Goal: Information Seeking & Learning: Find specific fact

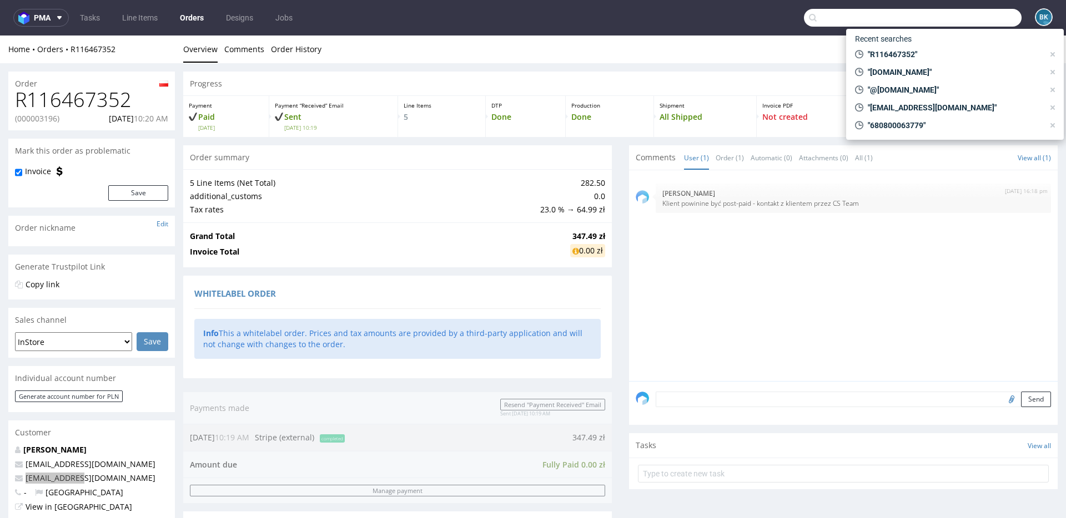
click at [970, 17] on input "text" at bounding box center [913, 18] width 218 height 18
paste input "kontakt@kamma.com.pl"
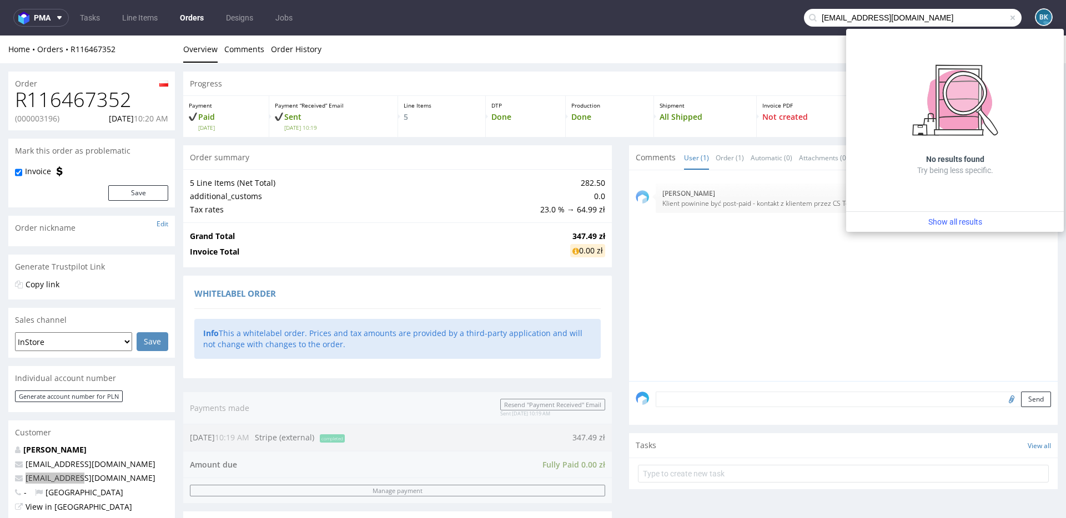
click at [839, 18] on input "kontakt@kamma.com.pl" at bounding box center [913, 18] width 218 height 18
drag, startPoint x: 839, startPoint y: 18, endPoint x: 788, endPoint y: 17, distance: 51.1
click at [788, 17] on nav "pma Tasks Line Items Orders Designs Jobs kontakt@kamma.com.pl BK" at bounding box center [533, 18] width 1066 height 36
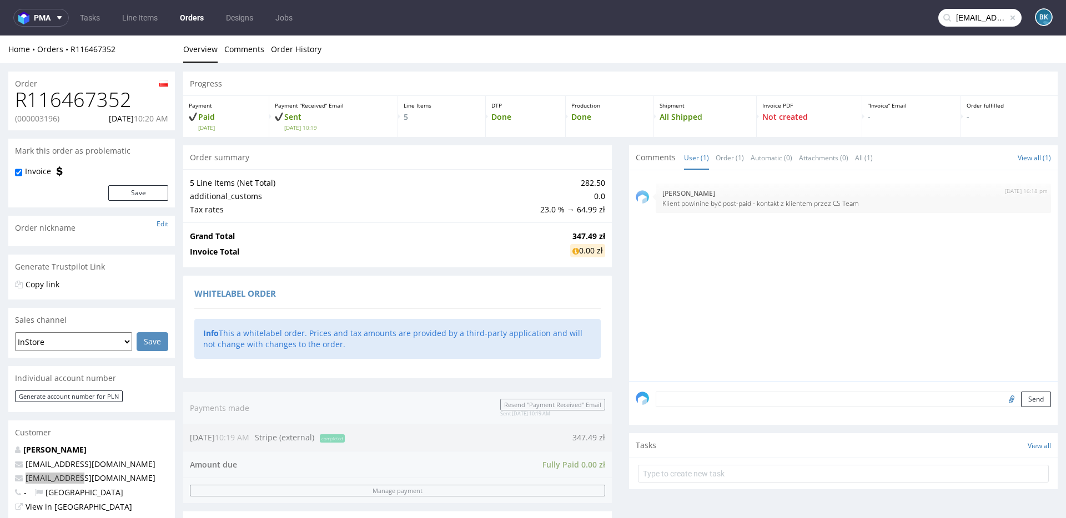
click at [968, 19] on input "kontakt@kamma.com.pl" at bounding box center [979, 18] width 83 height 18
drag, startPoint x: 974, startPoint y: 18, endPoint x: 909, endPoint y: 18, distance: 64.9
click at [909, 18] on nav "pma Tasks Line Items Orders Designs Jobs kontakt@kamma.com.pl BK" at bounding box center [533, 18] width 1066 height 36
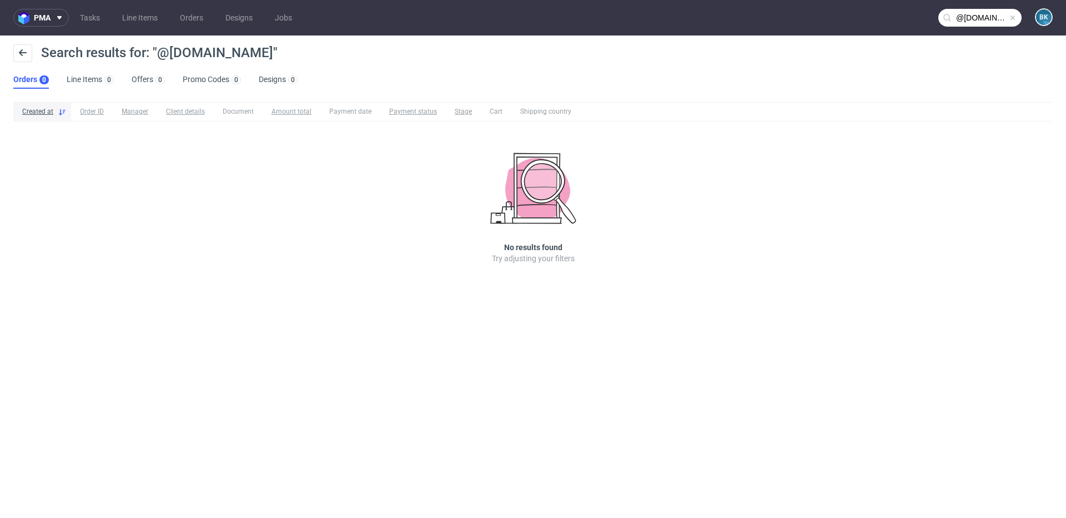
click at [964, 13] on input "@kamma.com.pl" at bounding box center [979, 18] width 83 height 18
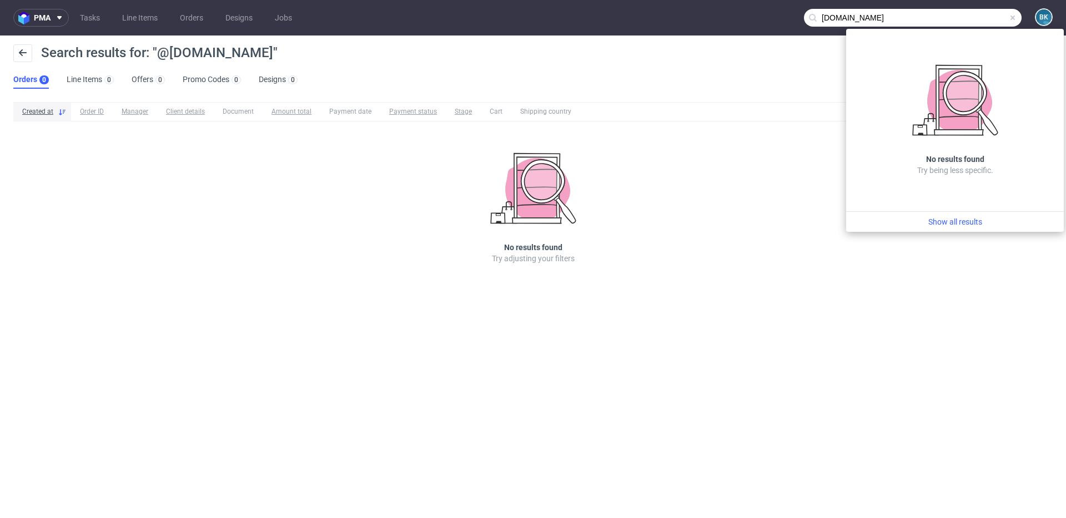
type input "kamma.com.pl"
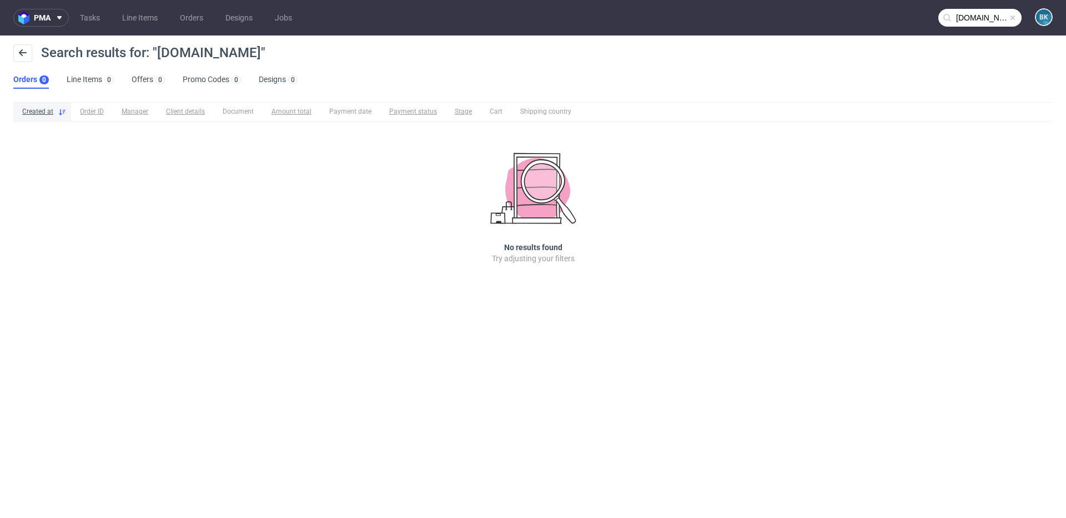
click at [982, 21] on input "kamma.com.pl" at bounding box center [979, 18] width 83 height 18
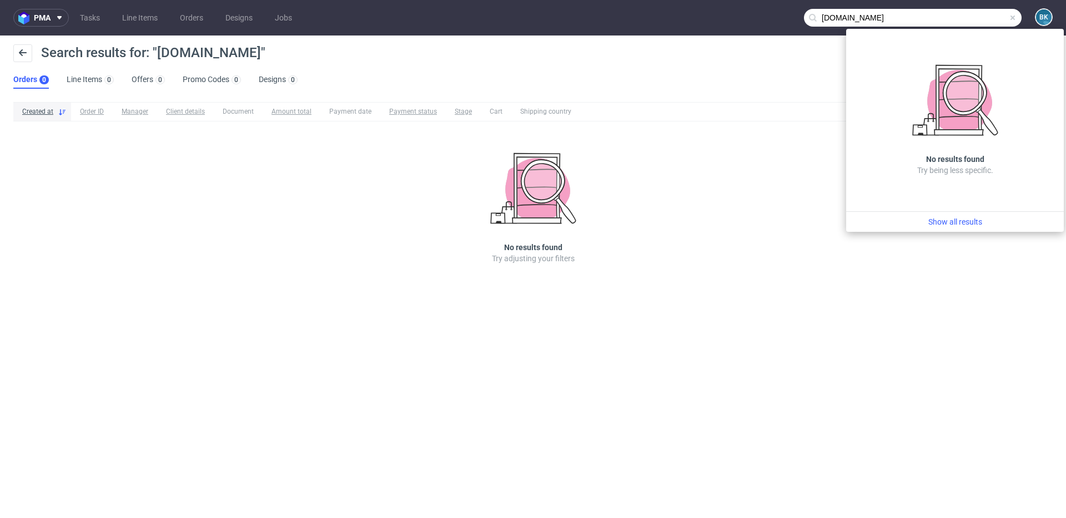
click at [1013, 17] on span at bounding box center [1012, 17] width 9 height 9
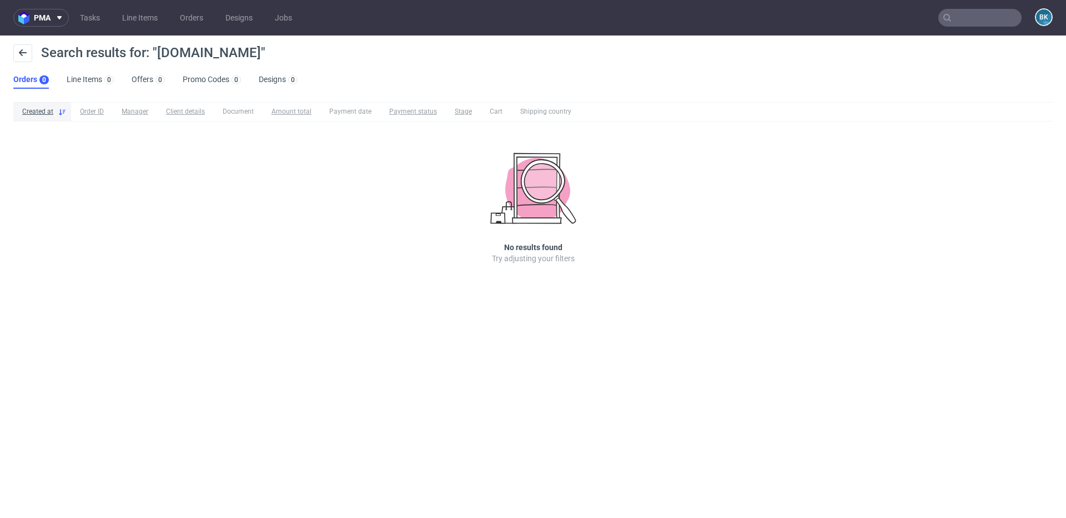
click at [1013, 17] on input "text" at bounding box center [979, 18] width 83 height 18
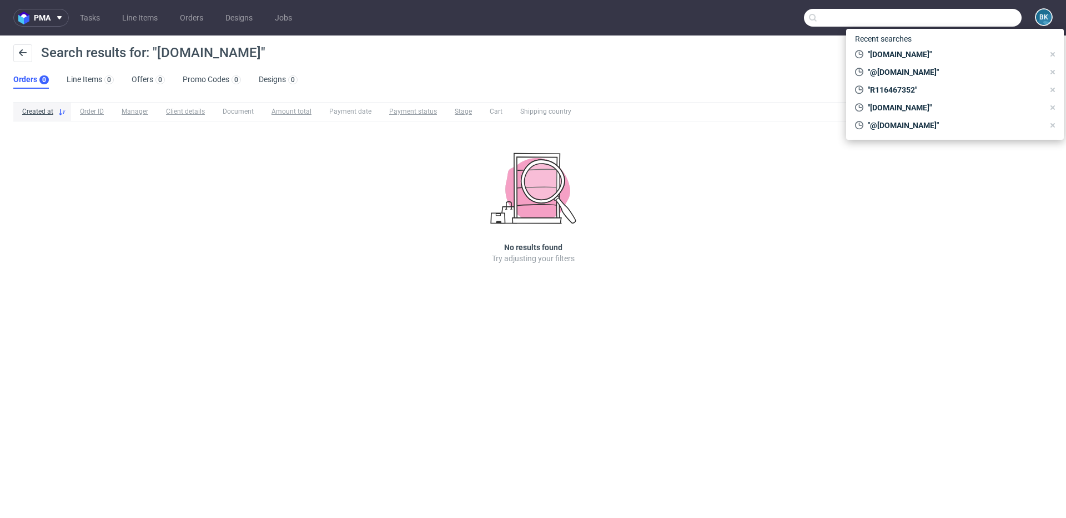
paste input "R394948300"
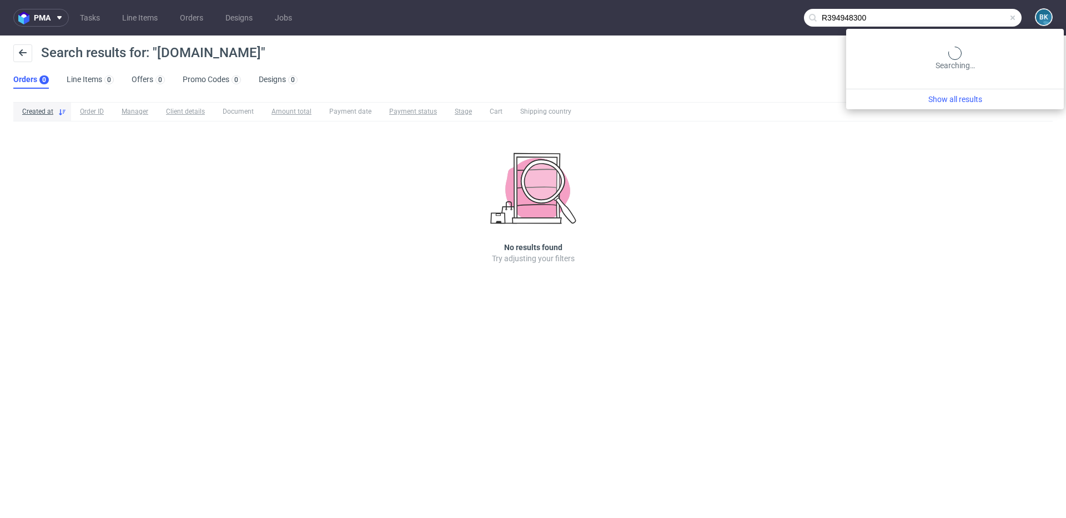
type input "R394948300"
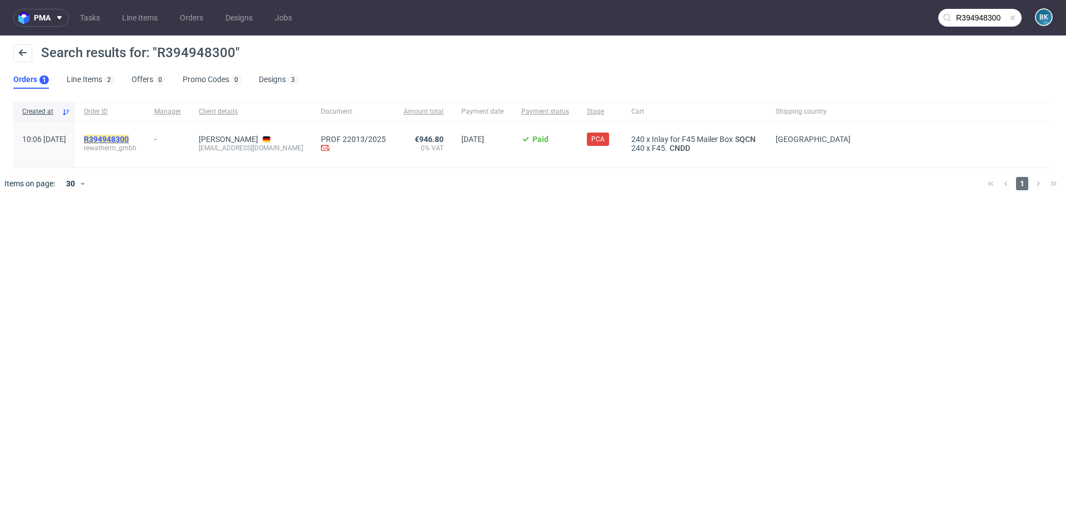
click at [129, 140] on mark "R394948300" at bounding box center [106, 139] width 45 height 9
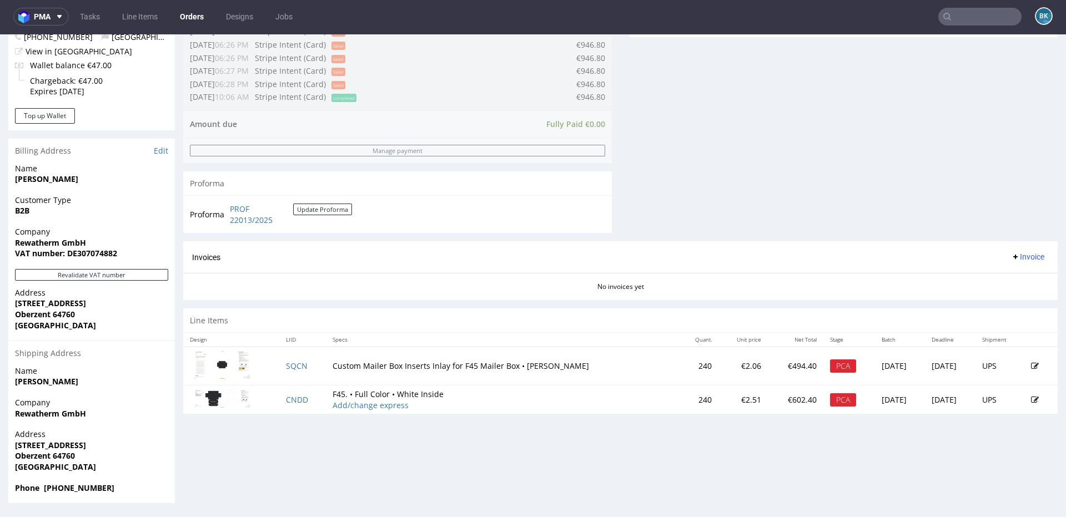
scroll to position [2, 0]
click at [295, 364] on link "SQCN" at bounding box center [297, 365] width 22 height 11
click at [292, 398] on link "CNDD" at bounding box center [297, 399] width 22 height 11
click at [296, 363] on link "SQCN" at bounding box center [297, 365] width 22 height 11
click at [292, 399] on link "CNDD" at bounding box center [297, 399] width 22 height 11
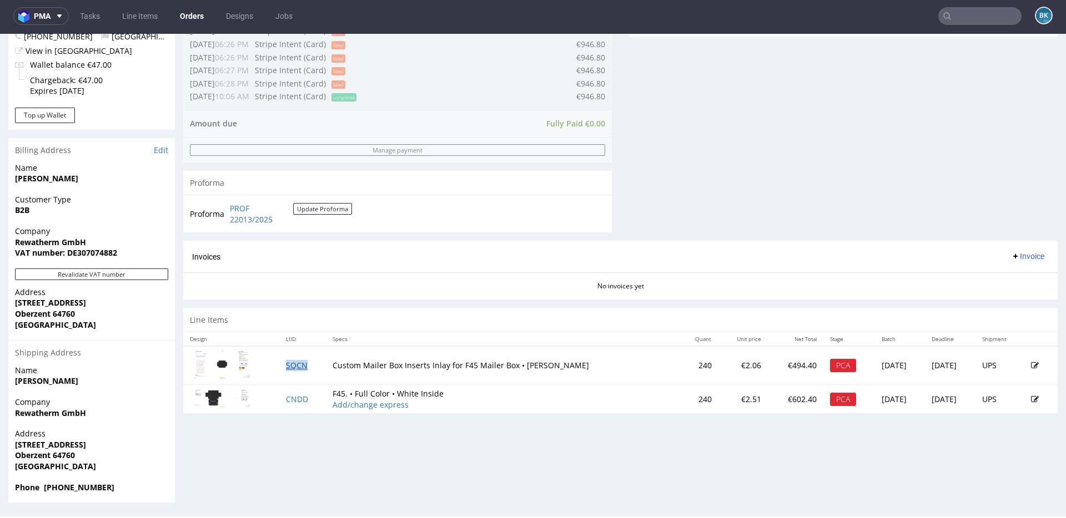
click at [288, 367] on link "SQCN" at bounding box center [297, 365] width 22 height 11
click at [964, 17] on input "text" at bounding box center [913, 16] width 218 height 18
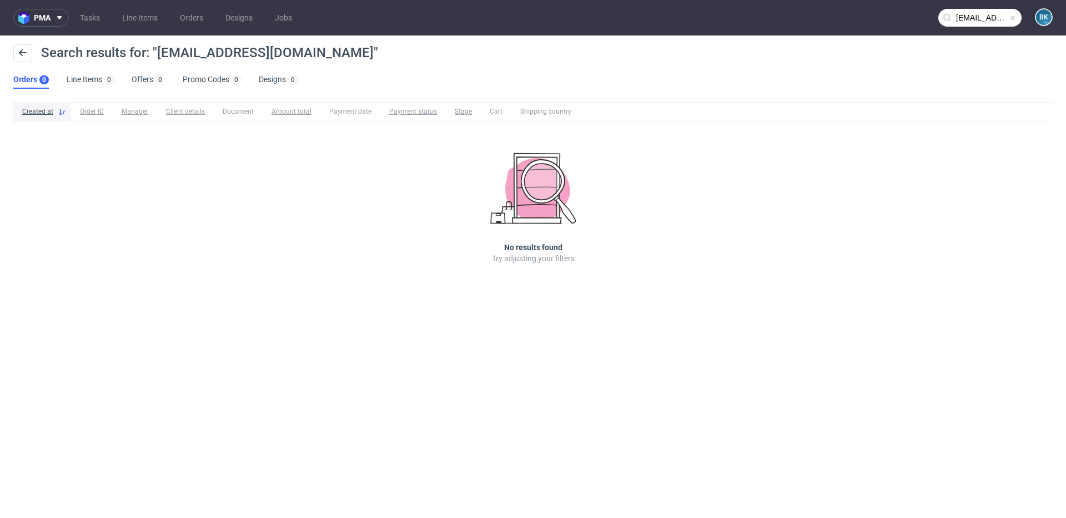
click at [979, 15] on input "ksiegowosc@vitis-cosmetics.com" at bounding box center [979, 18] width 83 height 18
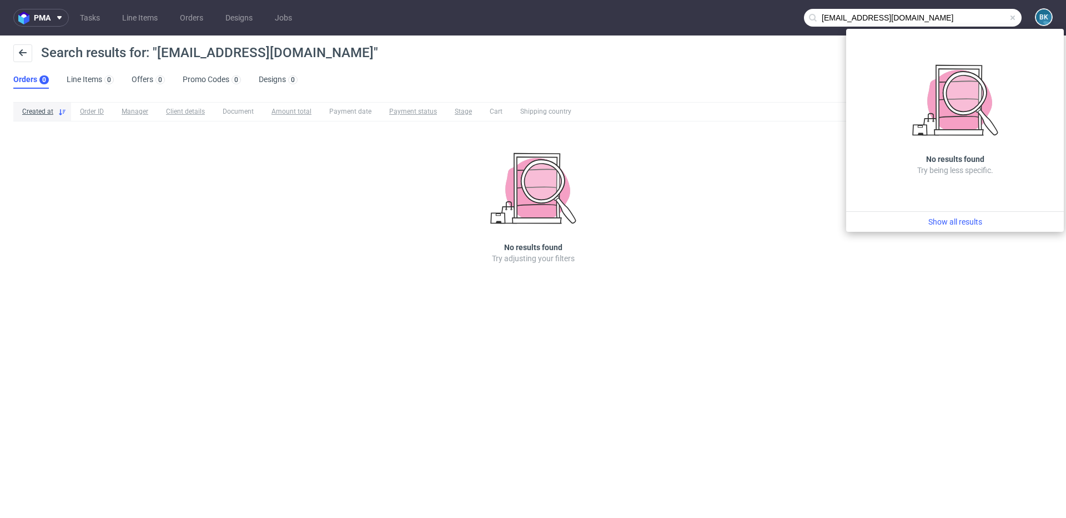
drag, startPoint x: 863, startPoint y: 19, endPoint x: 748, endPoint y: 19, distance: 114.9
click at [748, 19] on nav "pma Tasks Line Items Orders Designs Jobs ksiegowosc@vitis-cosmetics.com BK" at bounding box center [533, 18] width 1066 height 36
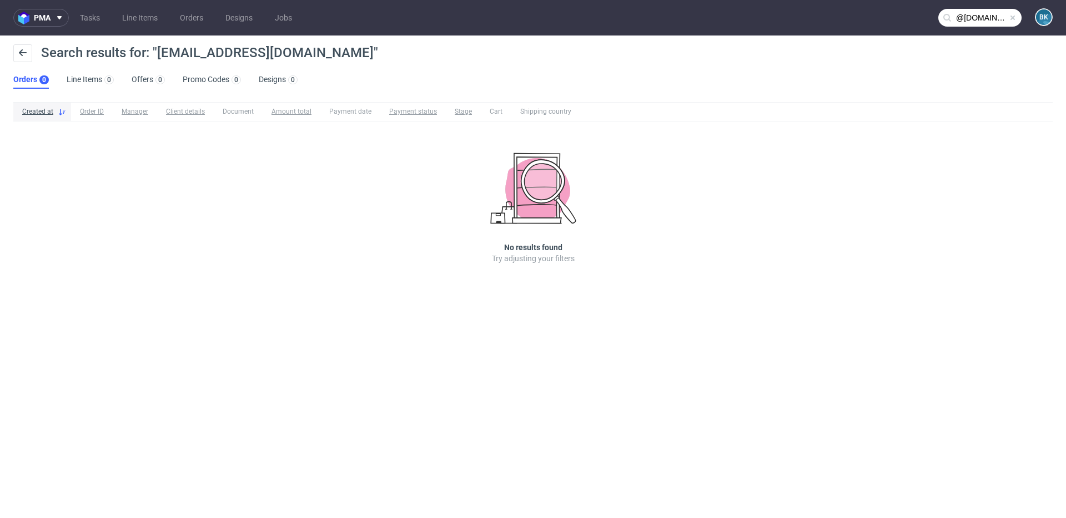
type input "@vitis-cosmetics.com"
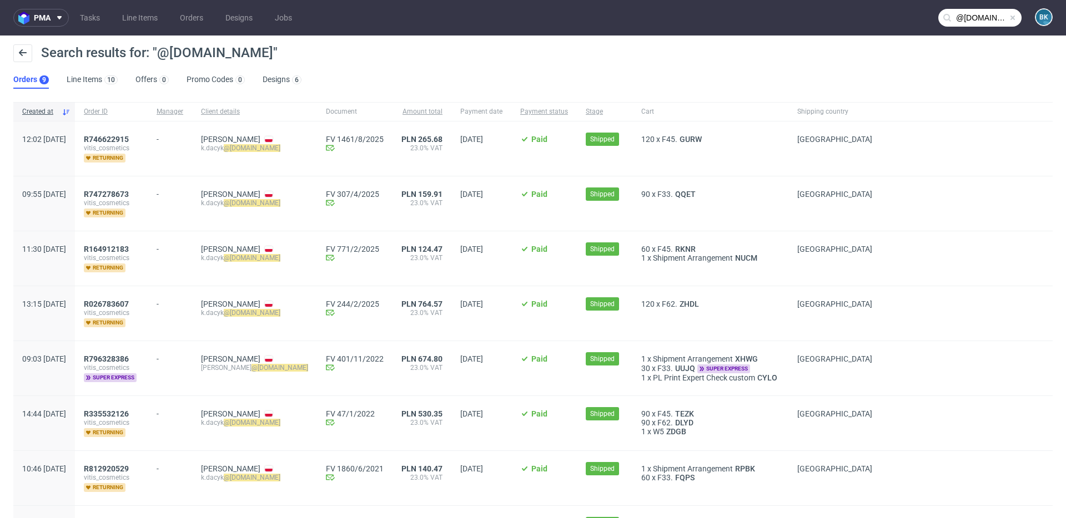
click at [1008, 17] on span at bounding box center [1012, 17] width 9 height 9
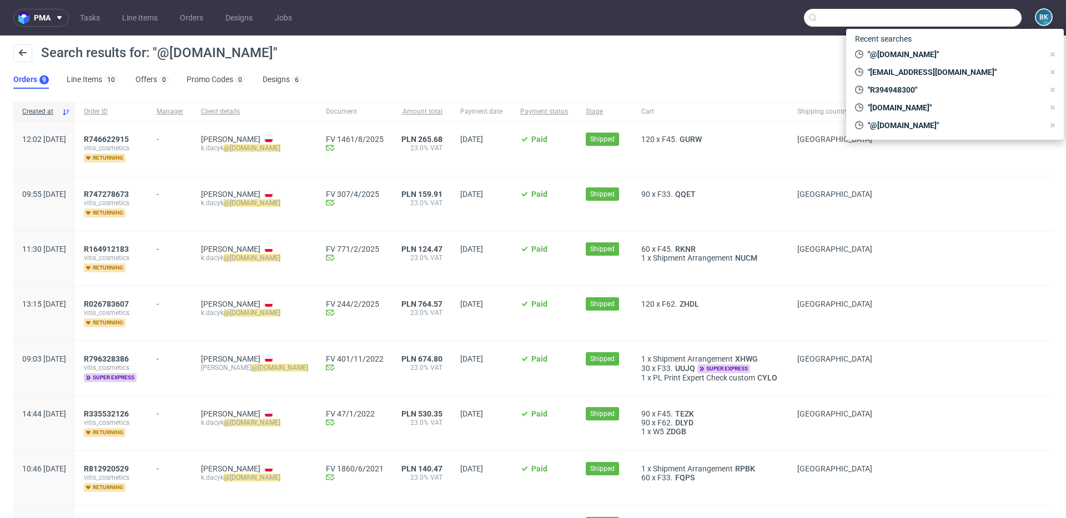
click at [988, 17] on input "text" at bounding box center [913, 18] width 218 height 18
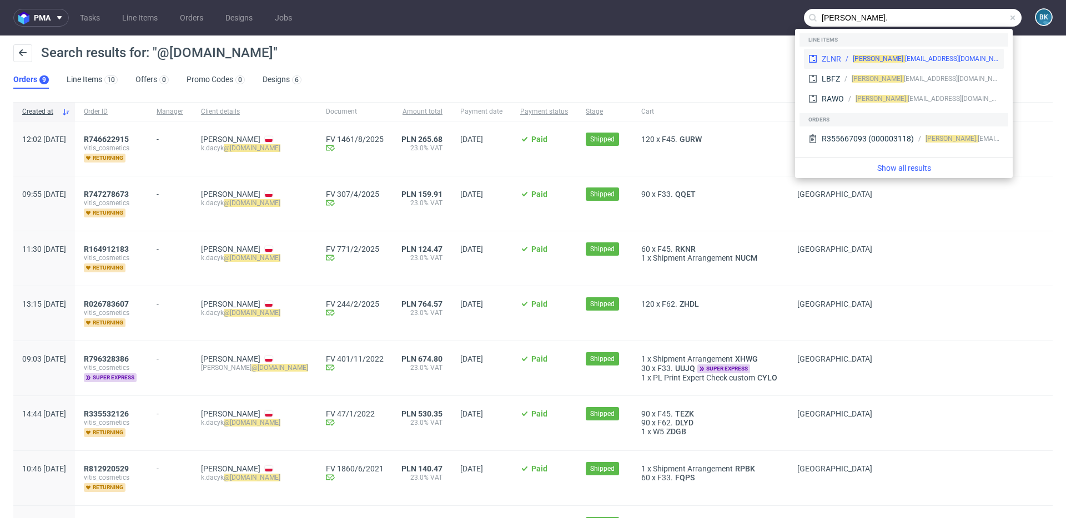
type input "bernadetta."
click at [901, 58] on div "bernadetta. twardosz@wp.pl" at bounding box center [926, 59] width 147 height 10
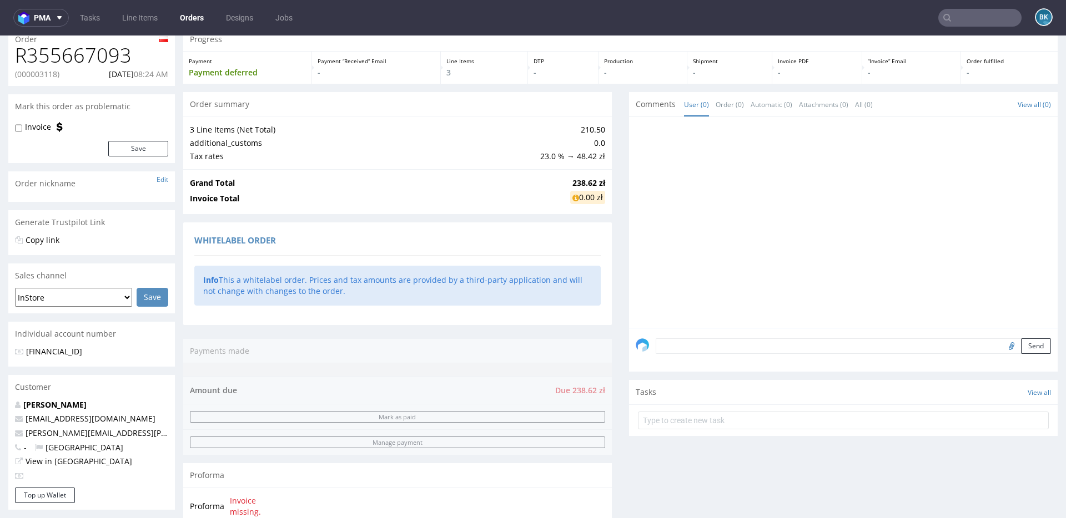
scroll to position [48, 0]
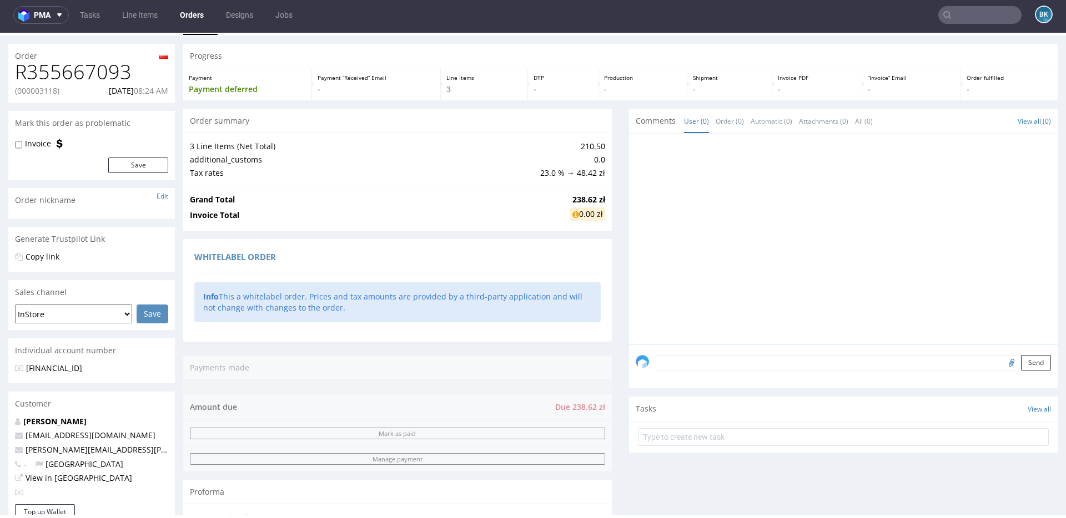
scroll to position [33, 0]
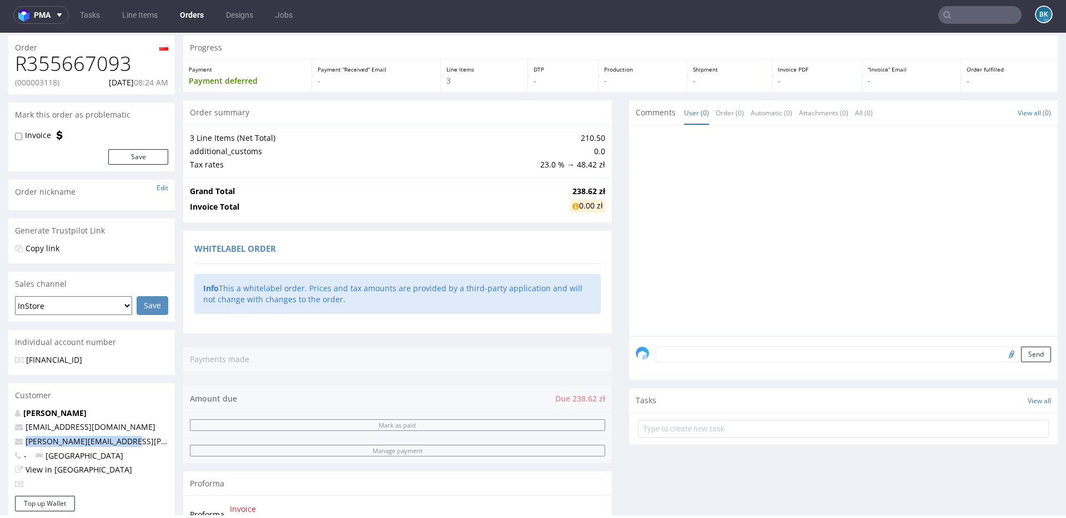
drag, startPoint x: 129, startPoint y: 440, endPoint x: 24, endPoint y: 442, distance: 105.0
click at [24, 442] on p "bernadetta.twardosz@wp.pl" at bounding box center [91, 441] width 153 height 11
copy link "bernadetta.twardosz@wp.pl"
click at [187, 11] on link "Orders" at bounding box center [191, 15] width 37 height 18
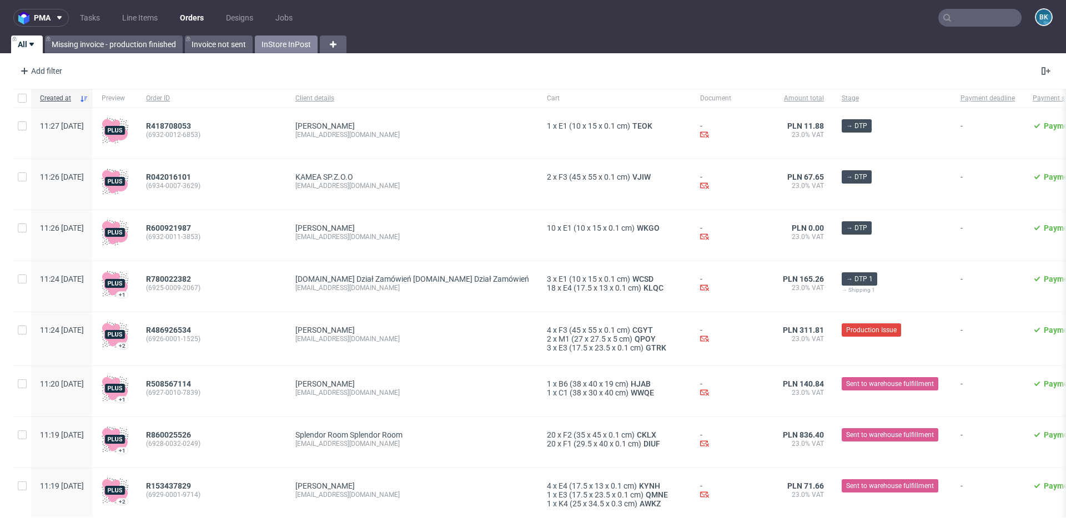
click at [285, 47] on link "InStore InPost" at bounding box center [286, 45] width 63 height 18
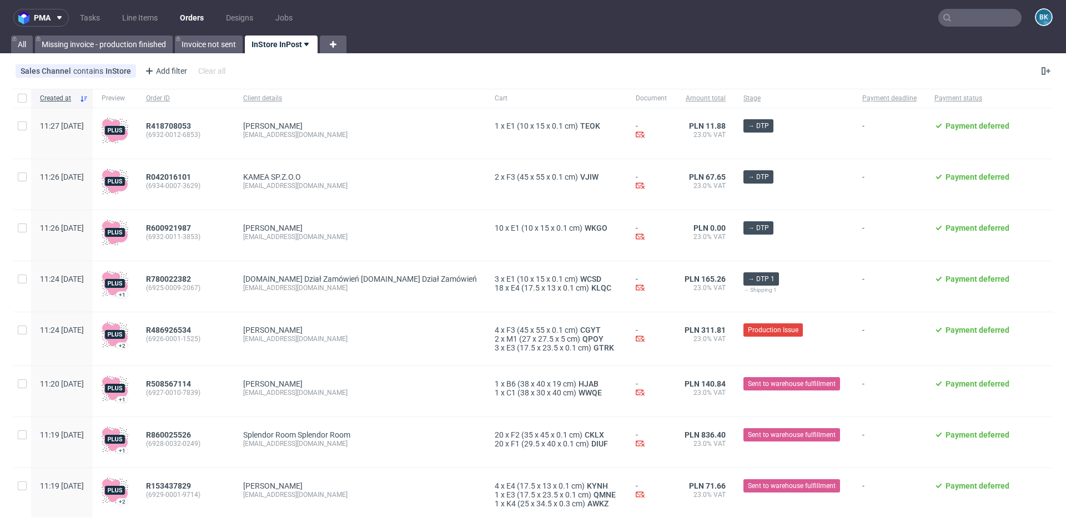
click at [986, 18] on input "text" at bounding box center [979, 18] width 83 height 18
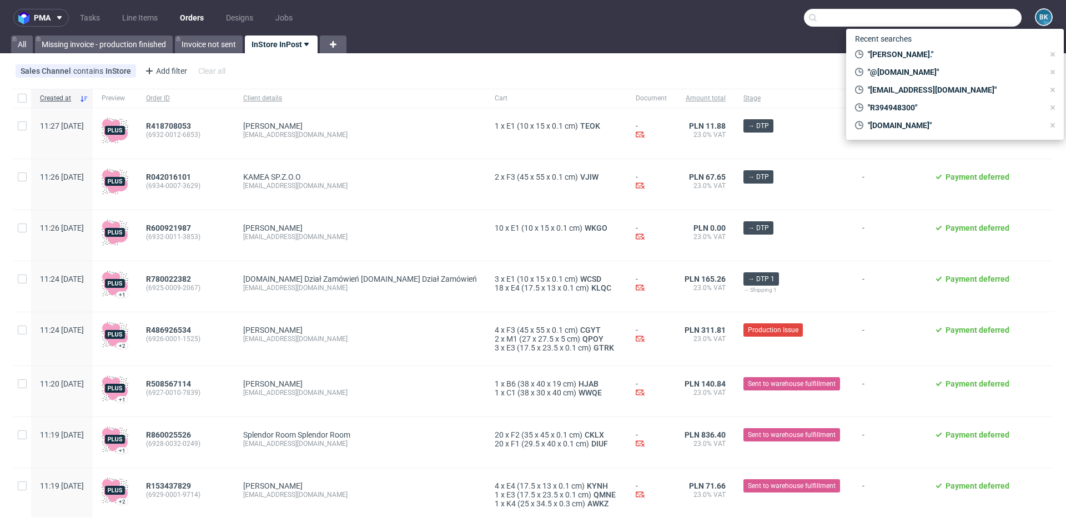
paste input "bernadetta.twardosz@wp.pl"
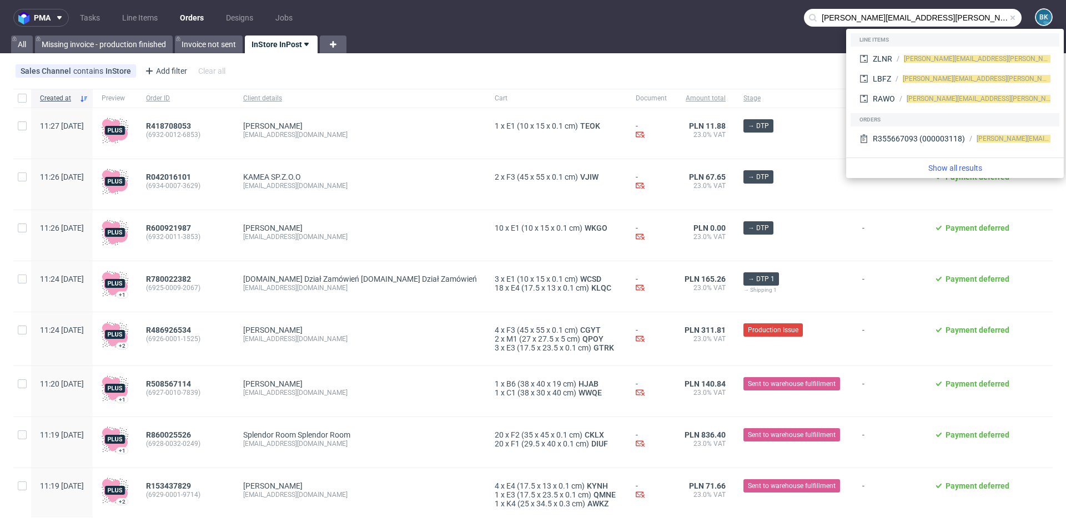
type input "bernadetta.twardosz@wp.pl"
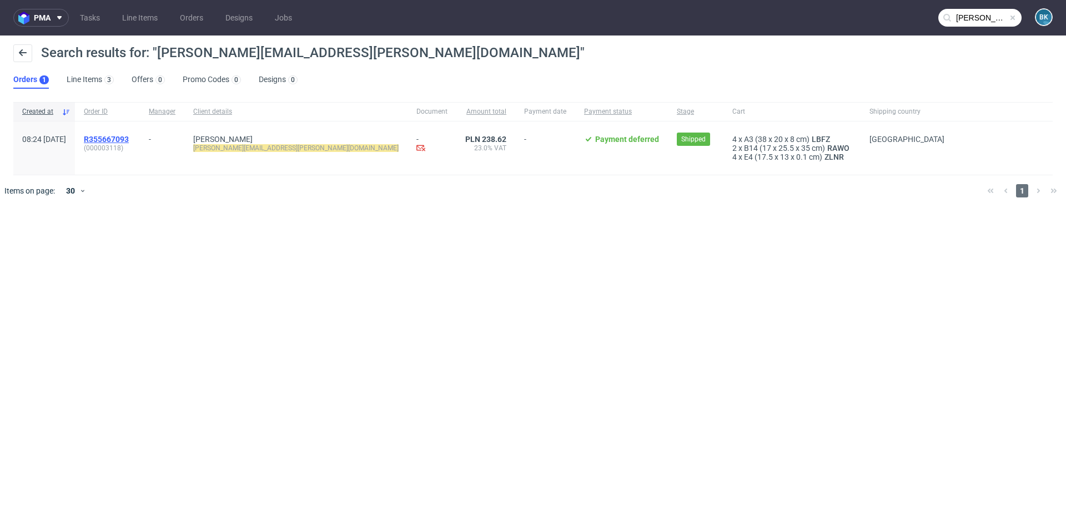
click at [129, 138] on span "R355667093" at bounding box center [106, 139] width 45 height 9
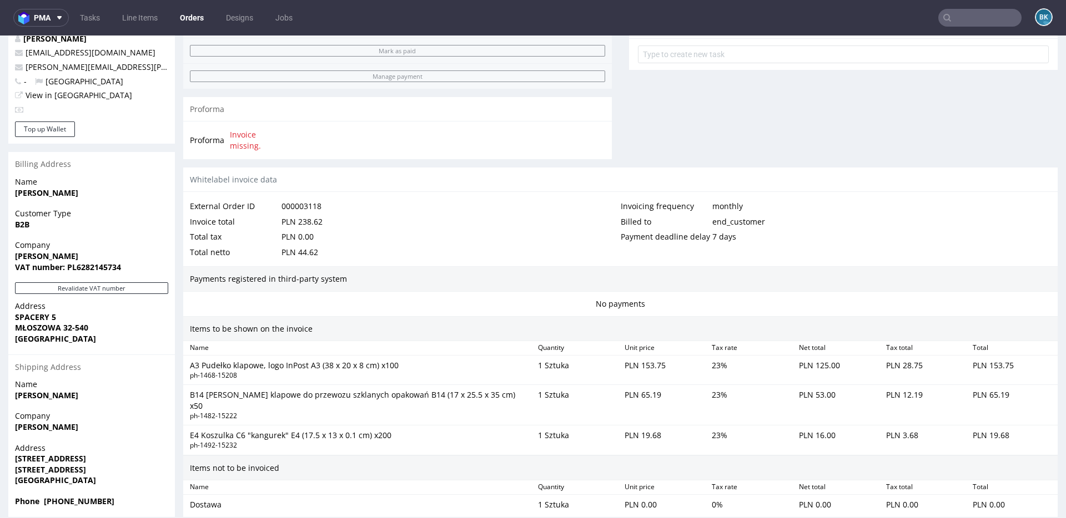
scroll to position [409, 0]
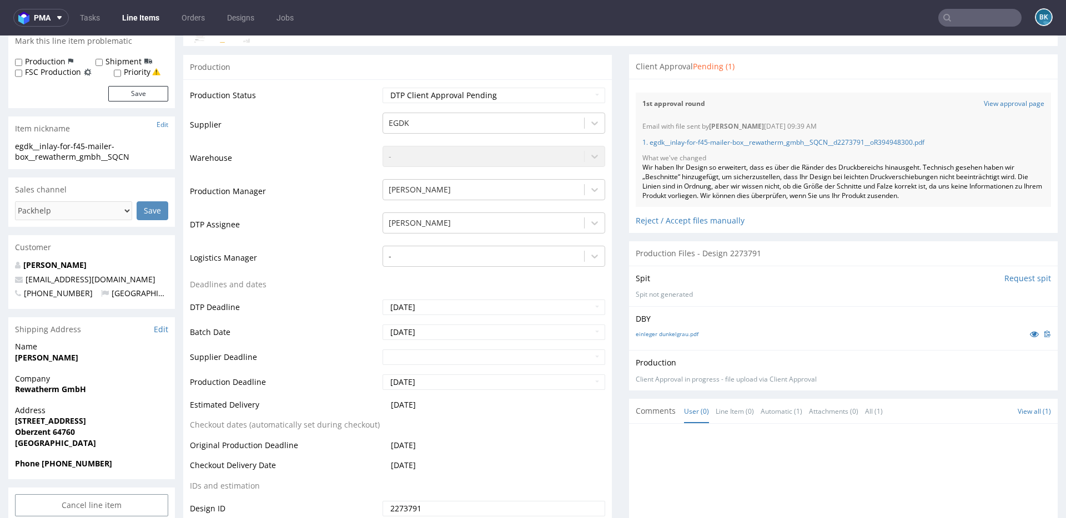
scroll to position [153, 0]
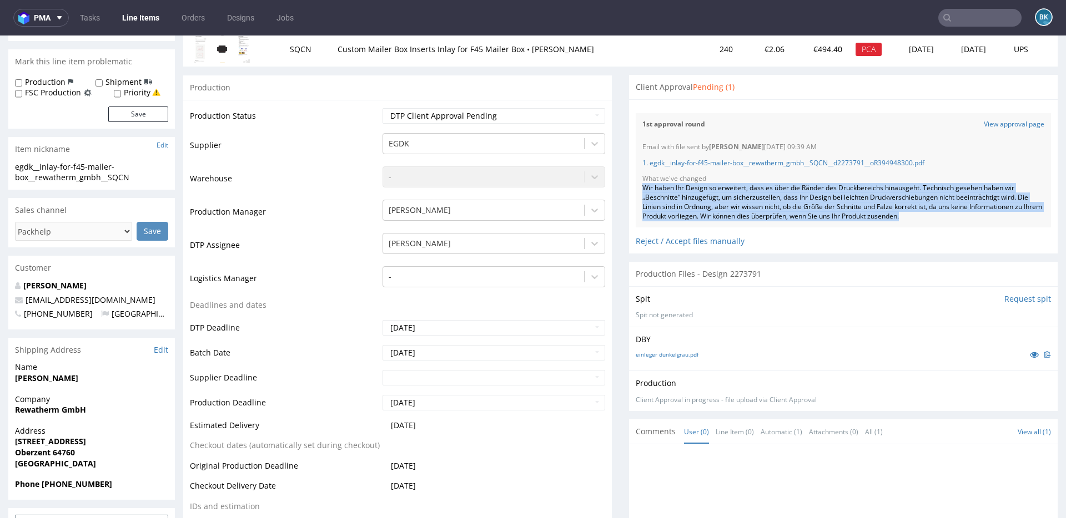
drag, startPoint x: 636, startPoint y: 189, endPoint x: 935, endPoint y: 221, distance: 300.4
click at [935, 221] on div "Email with file sent by Jan Kocik 15.10.2025 09:39 AM 1. egdk__inlay-for-f45-ma…" at bounding box center [843, 182] width 415 height 92
copy div "Wir haben Ihr Design so erweitert, dass es über die Ränder des Druckbereichs hi…"
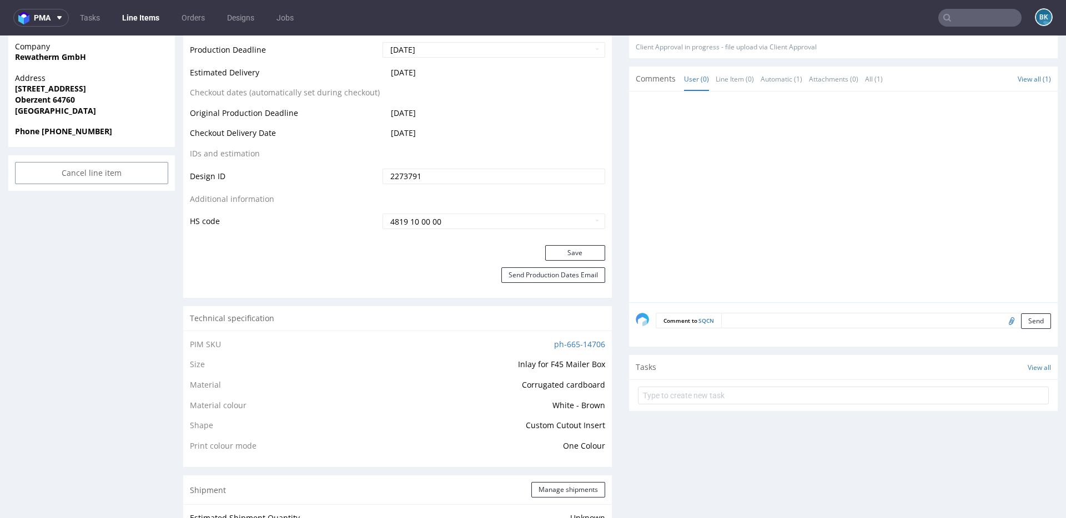
scroll to position [0, 0]
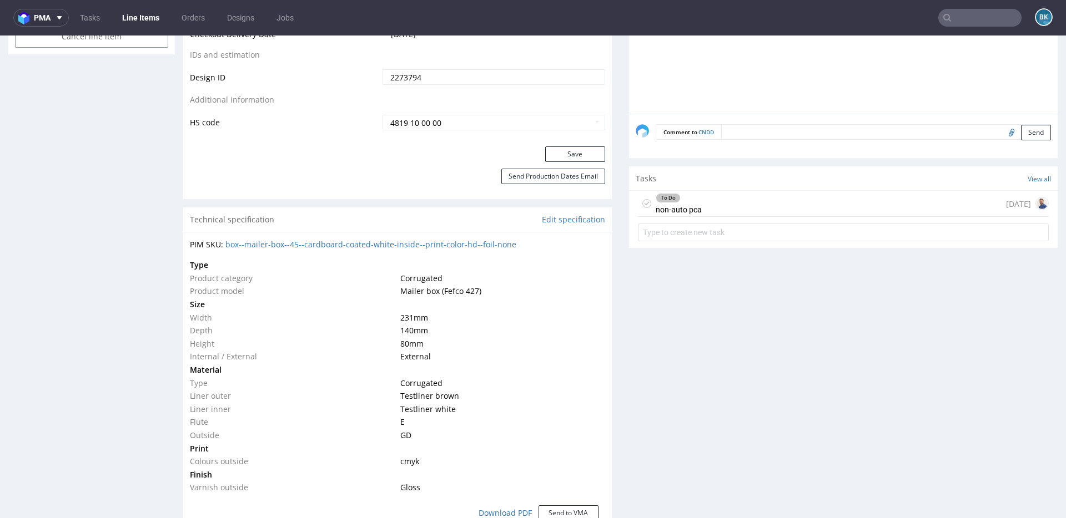
scroll to position [654, 0]
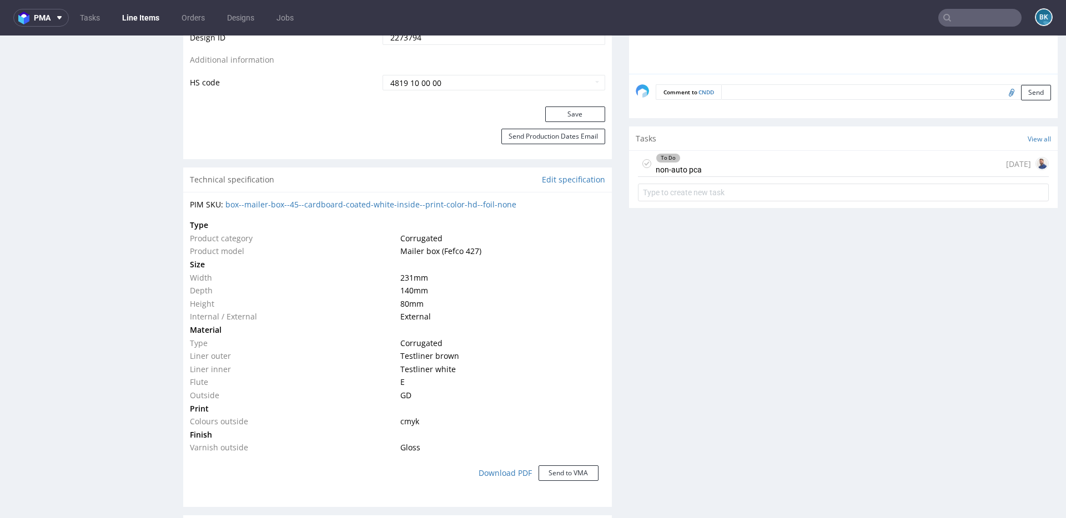
click at [714, 163] on div "To Do non-auto pca 1 day ago" at bounding box center [843, 164] width 411 height 26
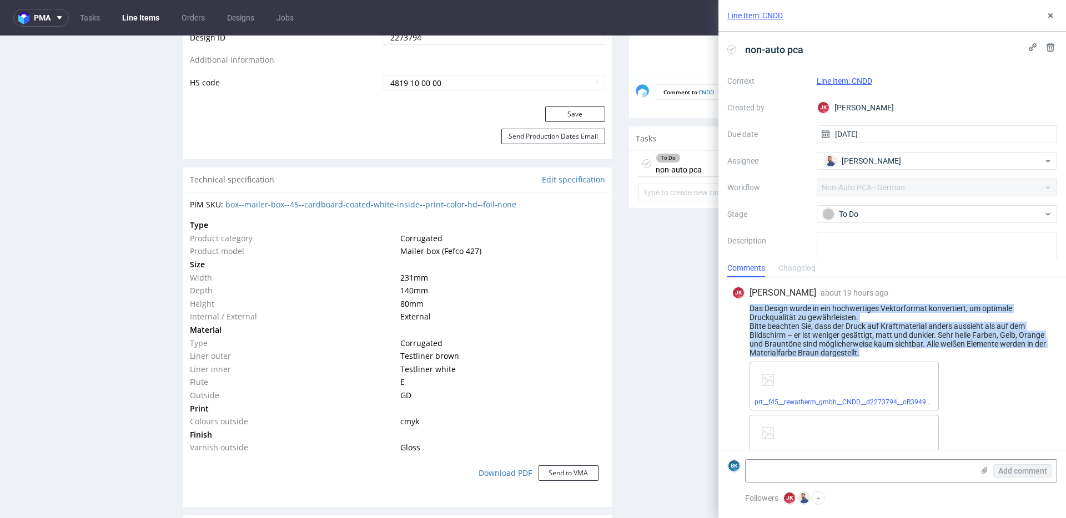
drag, startPoint x: 751, startPoint y: 308, endPoint x: 869, endPoint y: 350, distance: 124.8
click at [869, 350] on div "Das Design wurde in ein hochwertiges Vektorformat konvertiert, um optimale Druc…" at bounding box center [892, 330] width 321 height 53
copy div "Das Design wurde in ein hochwertiges Vektorformat konvertiert, um optimale Druc…"
click at [1053, 16] on icon at bounding box center [1050, 15] width 9 height 9
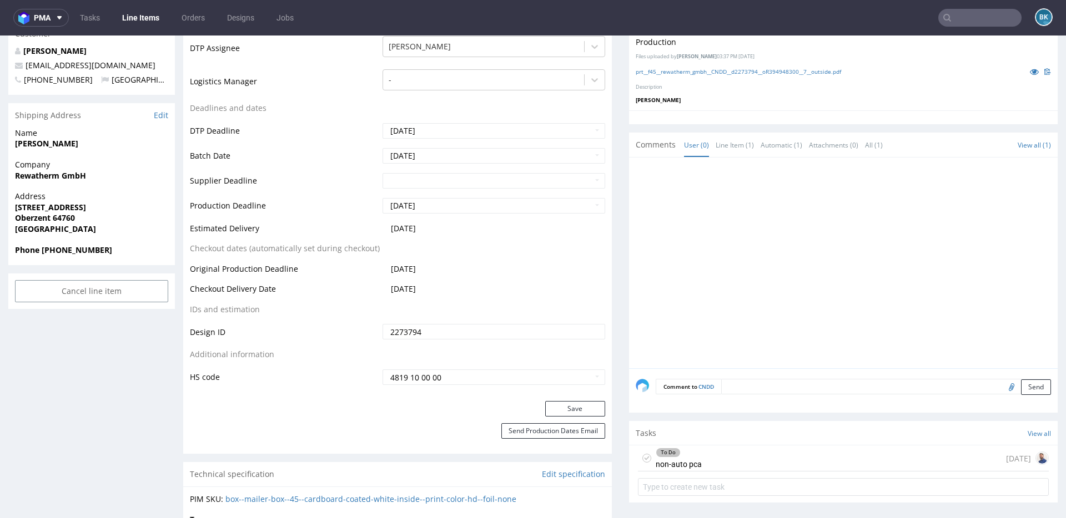
scroll to position [434, 0]
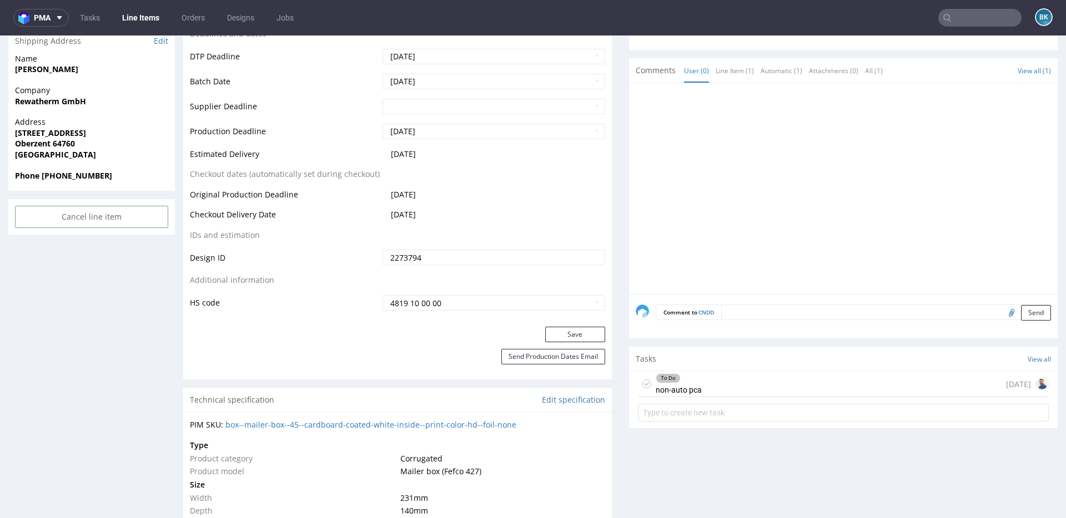
click at [728, 389] on div "To Do non-auto pca [DATE]" at bounding box center [843, 384] width 411 height 26
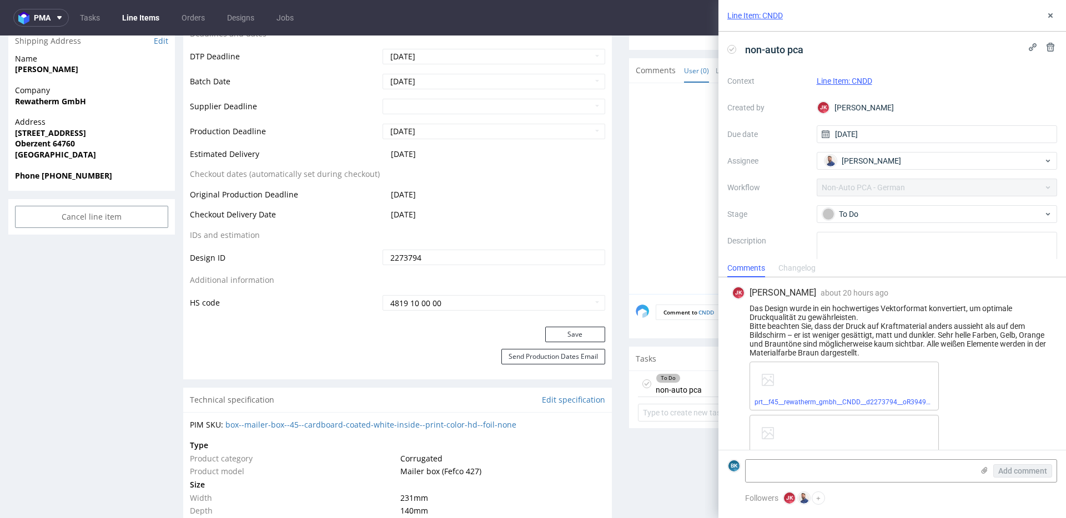
scroll to position [1, 0]
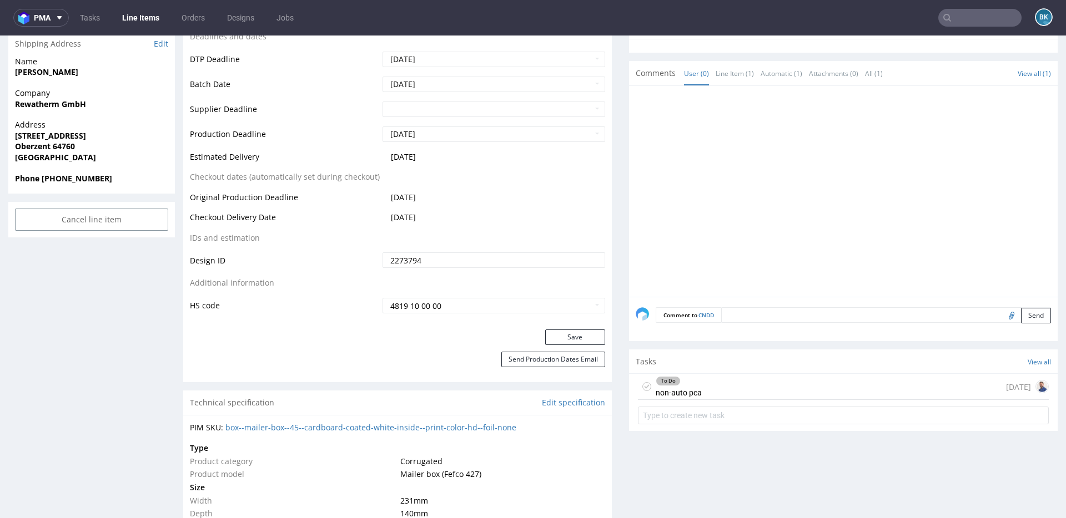
scroll to position [435, 0]
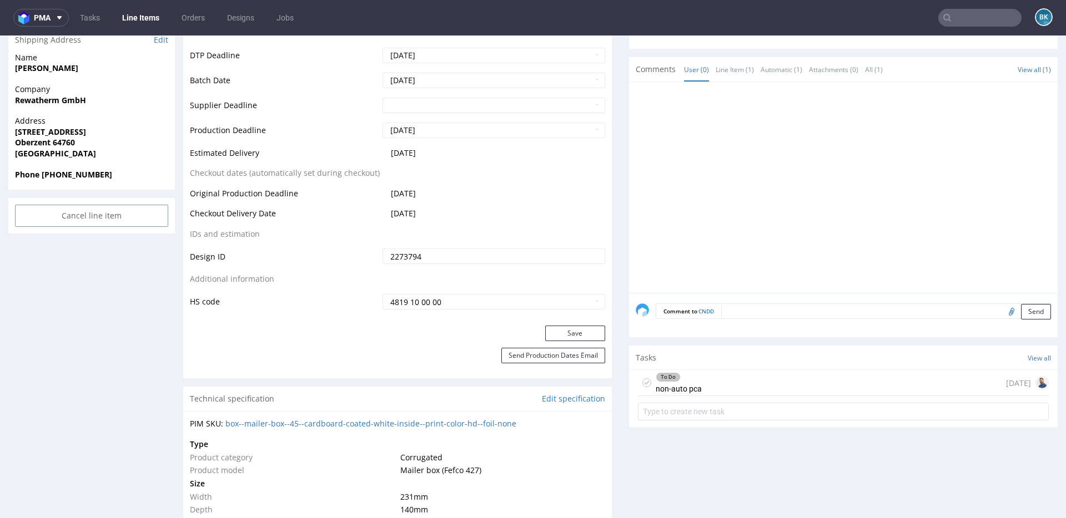
click at [810, 381] on div "To Do non-auto pca [DATE]" at bounding box center [843, 383] width 411 height 26
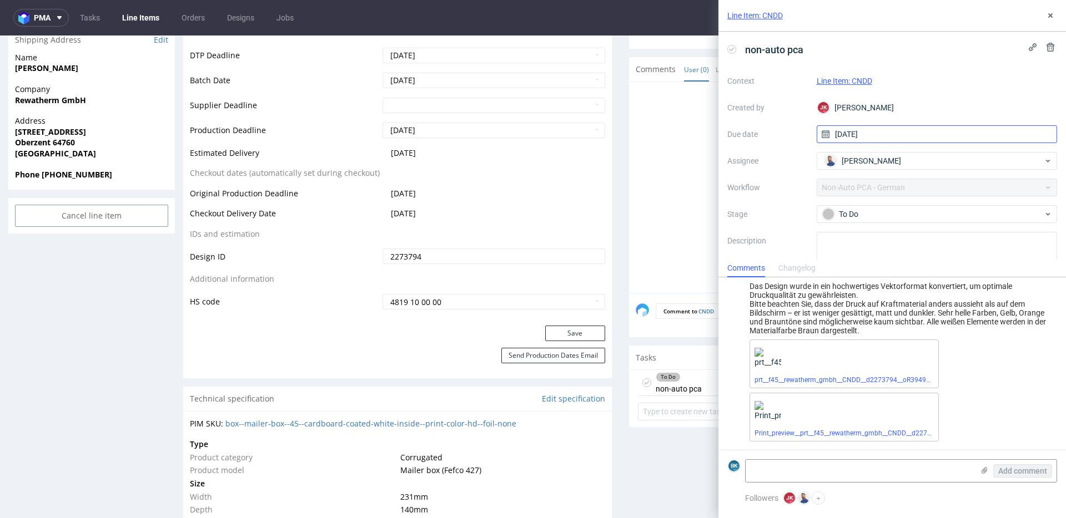
scroll to position [23, 0]
click at [853, 162] on span "[PERSON_NAME]" at bounding box center [871, 160] width 59 height 11
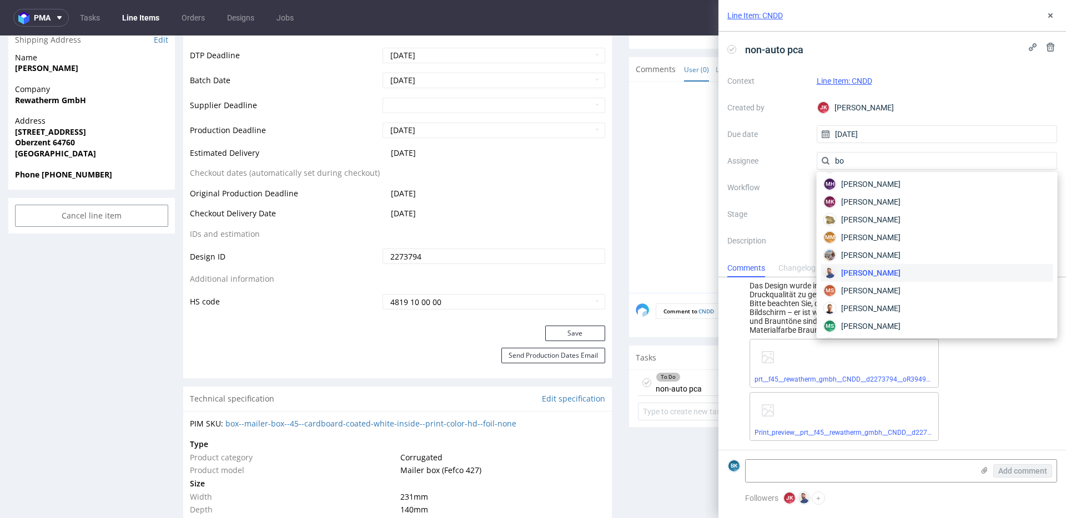
scroll to position [0, 0]
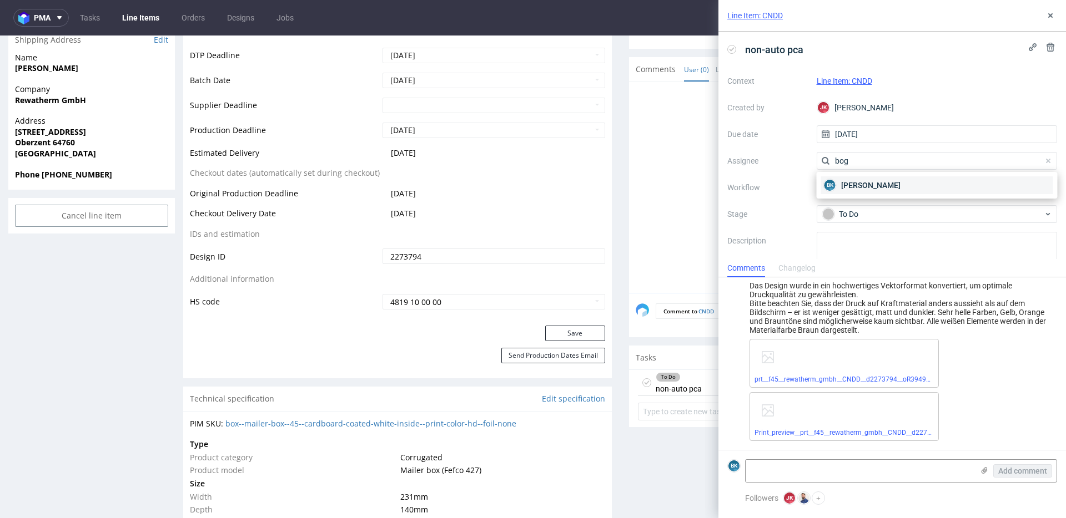
type input "bog"
click at [852, 186] on span "[PERSON_NAME]" at bounding box center [870, 185] width 59 height 11
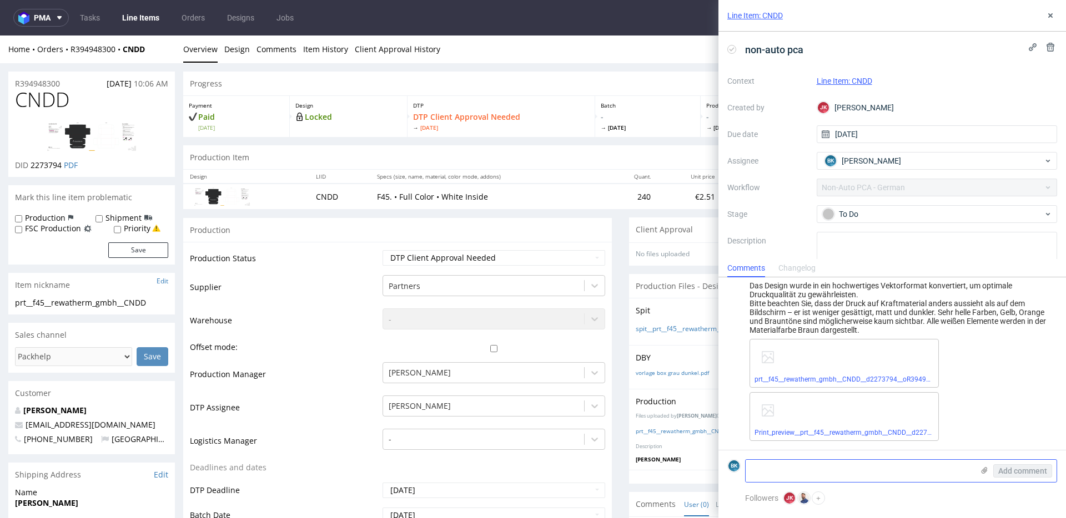
click at [788, 471] on textarea at bounding box center [860, 471] width 228 height 22
paste textarea "[URL][DOMAIN_NAME]"
type textarea "[URL][DOMAIN_NAME]"
click at [1020, 466] on button "Add comment" at bounding box center [1022, 471] width 59 height 13
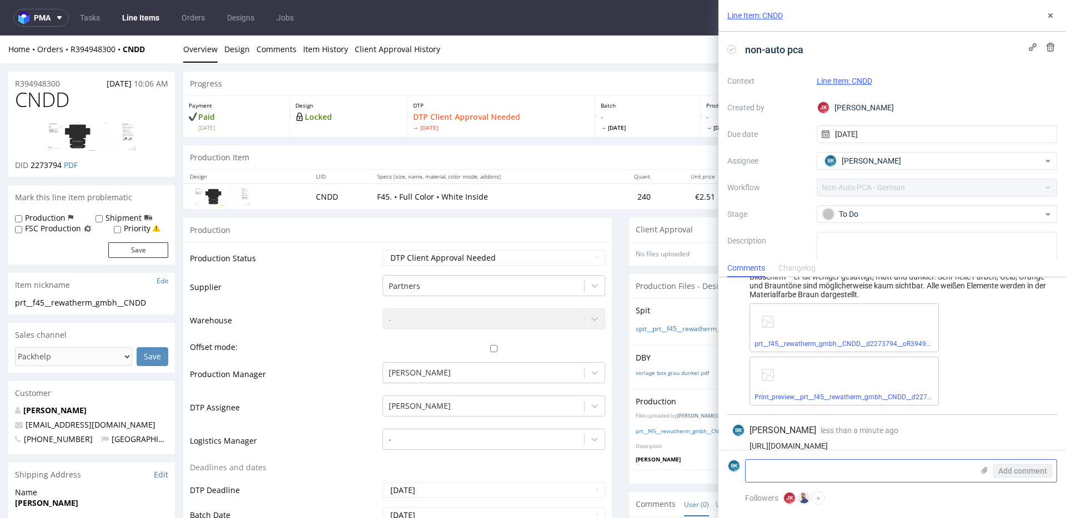
scroll to position [81, 0]
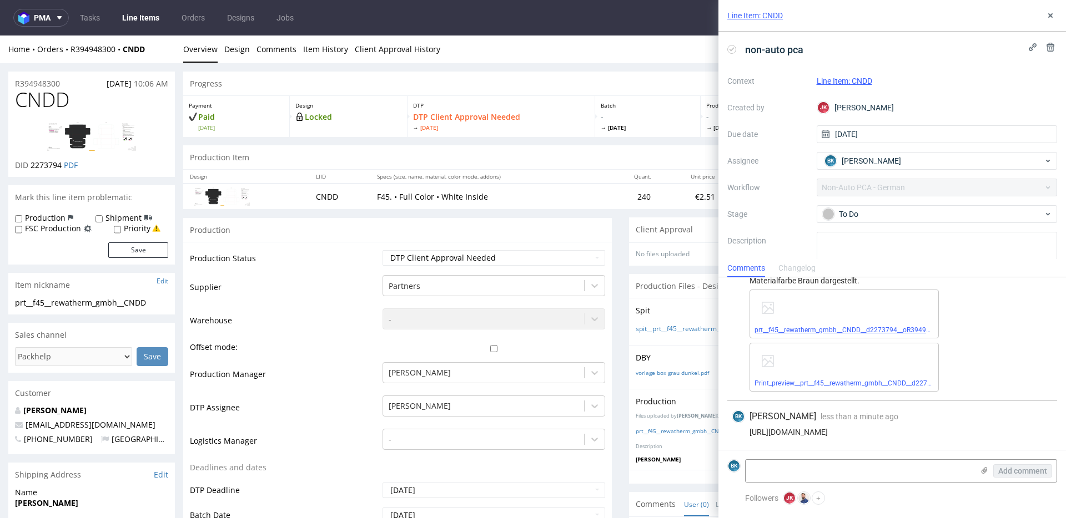
click at [835, 326] on link "prt__f45__rewatherm_gmbh__CNDD__d2273794__oR394948300__7__outside.pdf" at bounding box center [874, 330] width 240 height 8
click at [837, 380] on link "Print_preview__prt__f45__rewatherm_gmbh__CNDD__d2273794__oR394948300__7__outsid…" at bounding box center [896, 384] width 285 height 8
click at [851, 326] on link "prt__f45__rewatherm_gmbh__CNDD__d2273794__oR394948300__7__outside.pdf" at bounding box center [874, 330] width 240 height 8
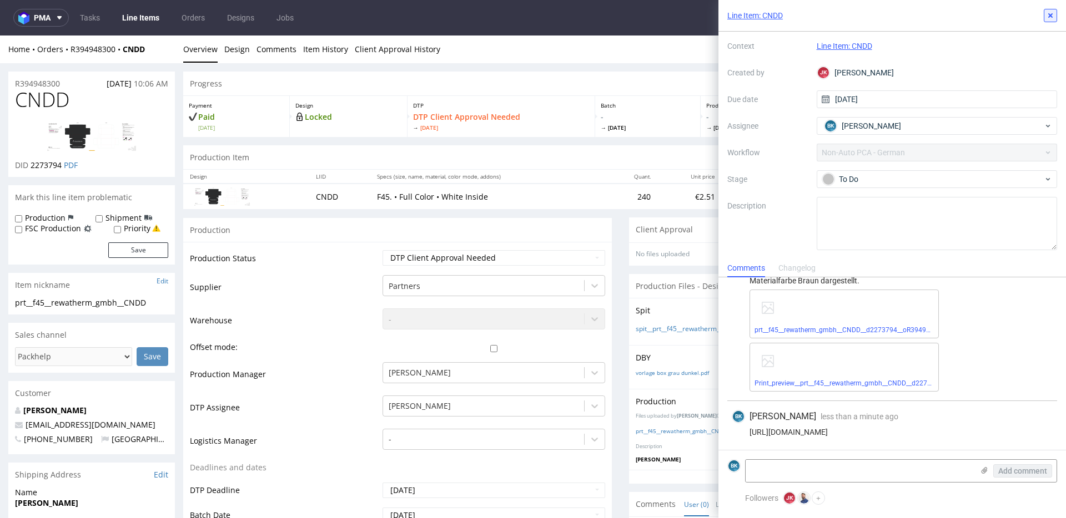
click at [1052, 14] on use at bounding box center [1050, 15] width 4 height 4
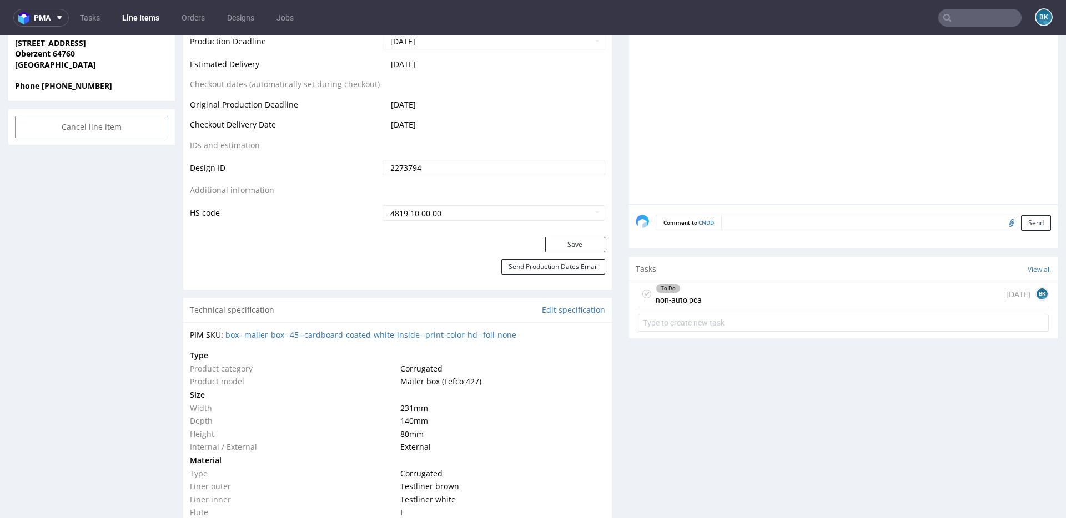
scroll to position [598, 0]
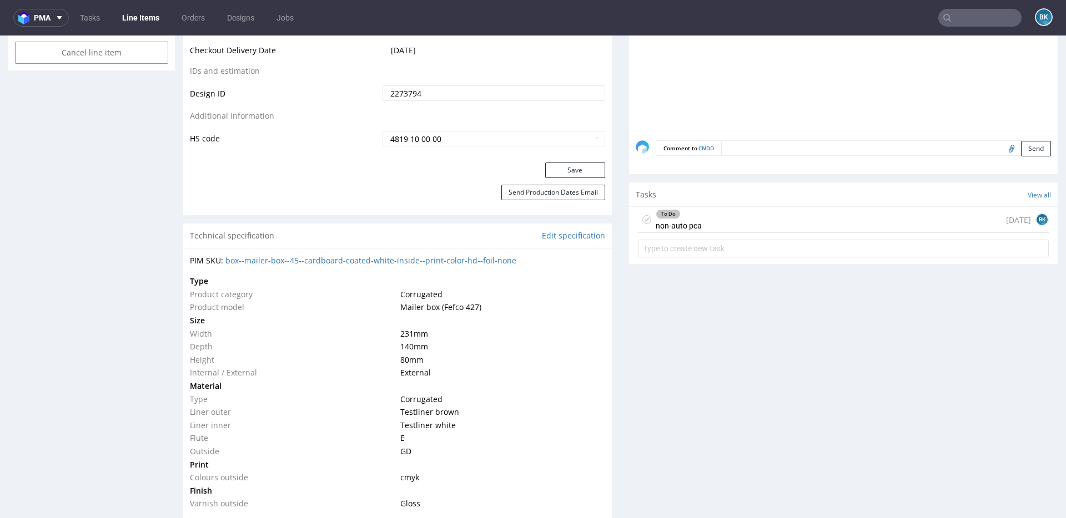
click at [826, 231] on div "To Do non-auto pca [DATE] BK" at bounding box center [843, 220] width 411 height 26
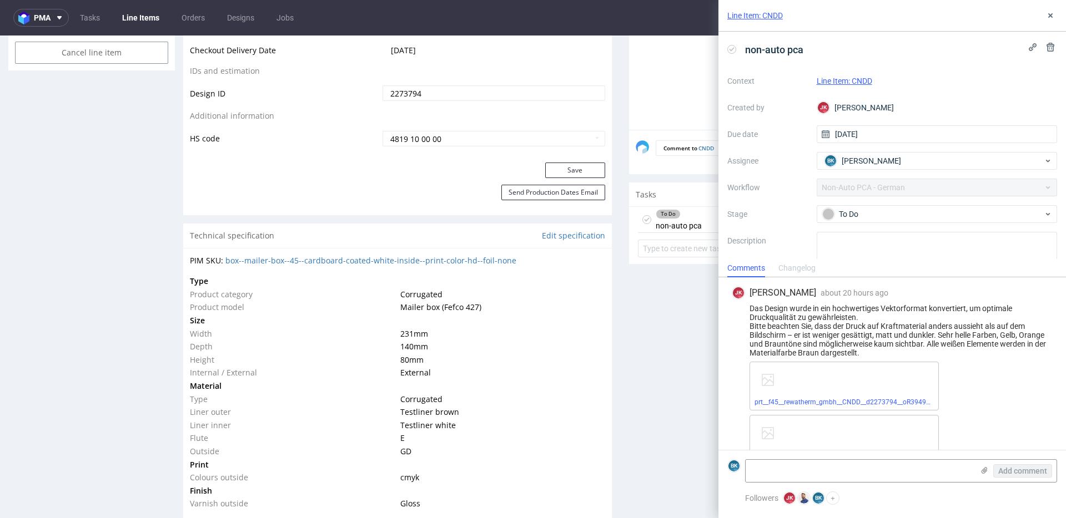
scroll to position [3, 0]
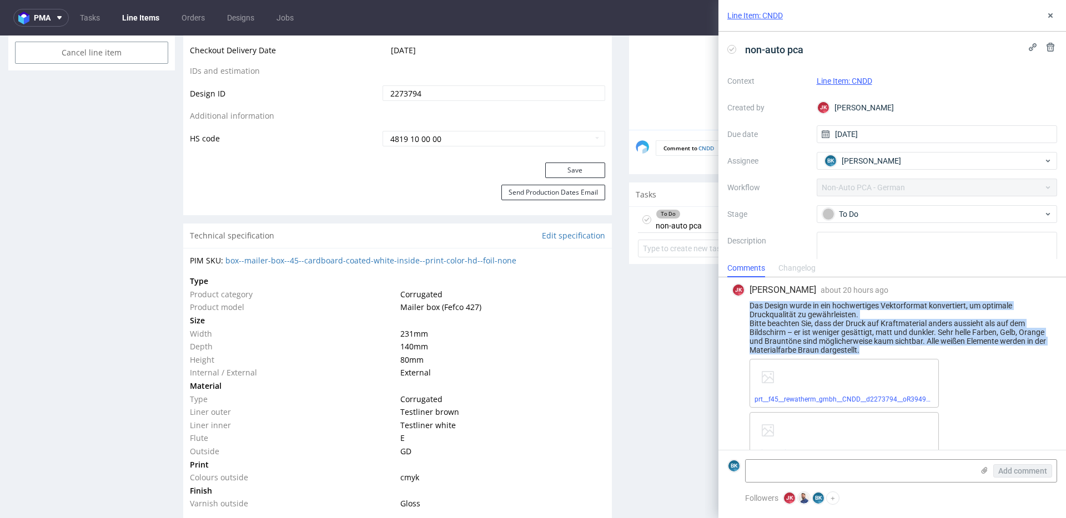
drag, startPoint x: 751, startPoint y: 305, endPoint x: 878, endPoint y: 350, distance: 135.4
click at [879, 350] on div "Das Design wurde in ein hochwertiges Vektorformat konvertiert, um optimale Druc…" at bounding box center [892, 327] width 321 height 53
copy div "Das Design wurde in ein hochwertiges Vektorformat konvertiert, um optimale Druc…"
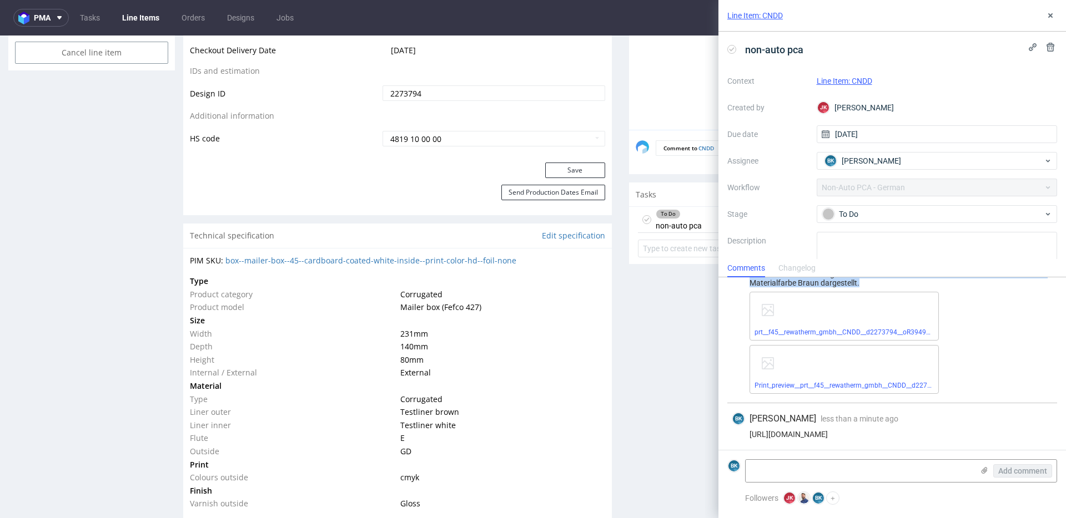
scroll to position [81, 0]
click at [819, 326] on link "prt__f45__rewatherm_gmbh__CNDD__d2273794__oR394948300__7__outside.pdf" at bounding box center [874, 330] width 240 height 8
click at [817, 380] on link "Print_preview__prt__f45__rewatherm_gmbh__CNDD__d2273794__oR394948300__7__outsid…" at bounding box center [896, 384] width 285 height 8
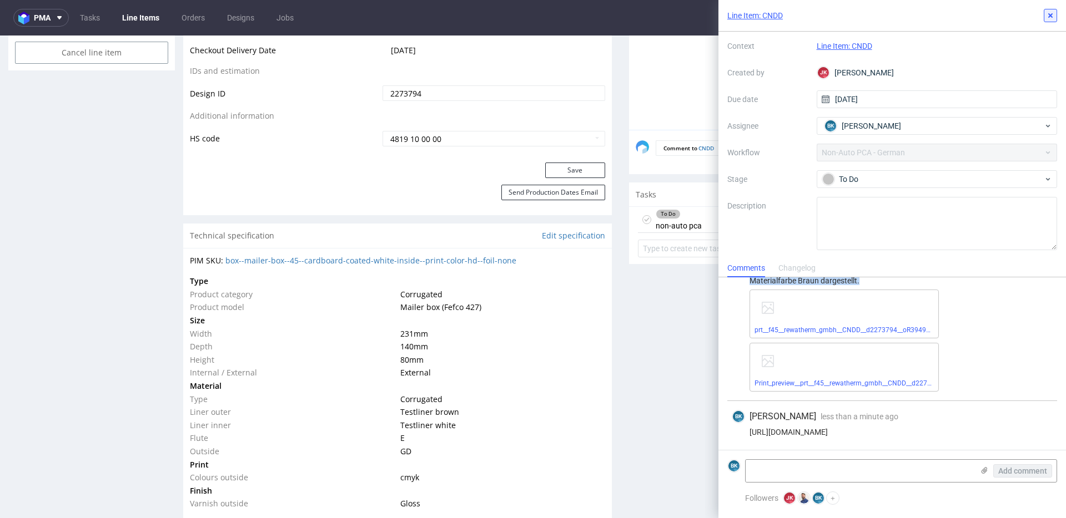
click at [1051, 15] on icon at bounding box center [1050, 15] width 9 height 9
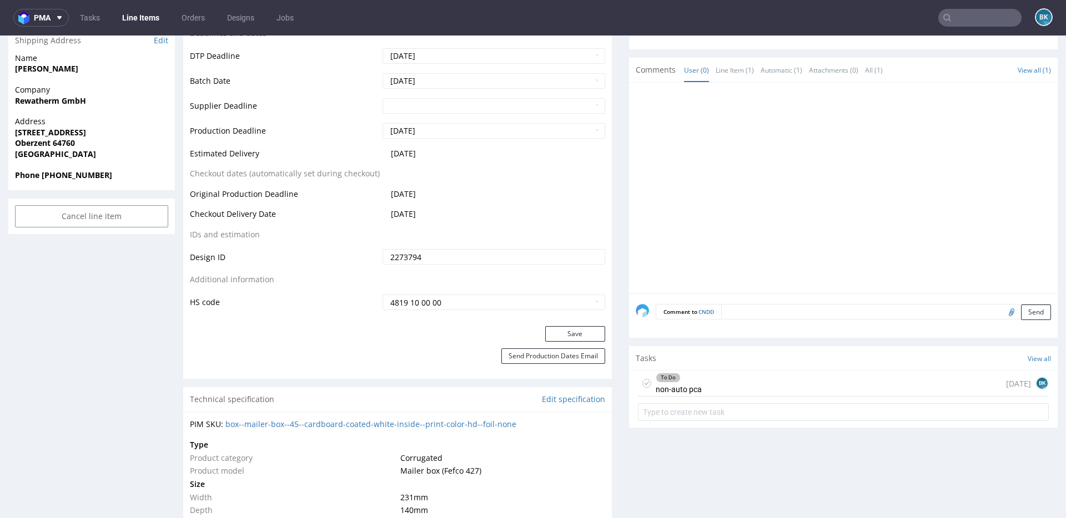
scroll to position [481, 0]
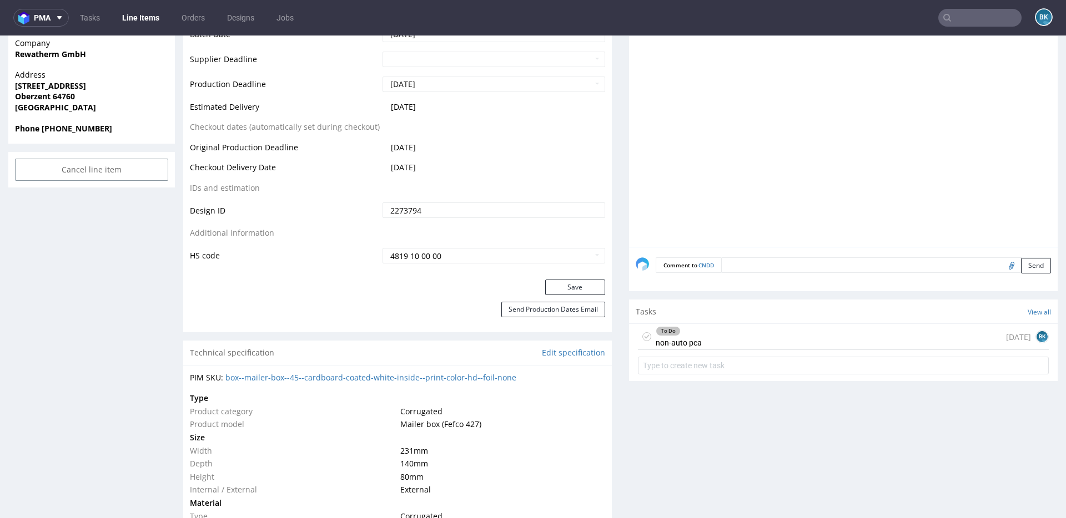
click at [715, 344] on div "To Do non-auto pca [DATE] BK" at bounding box center [843, 337] width 411 height 26
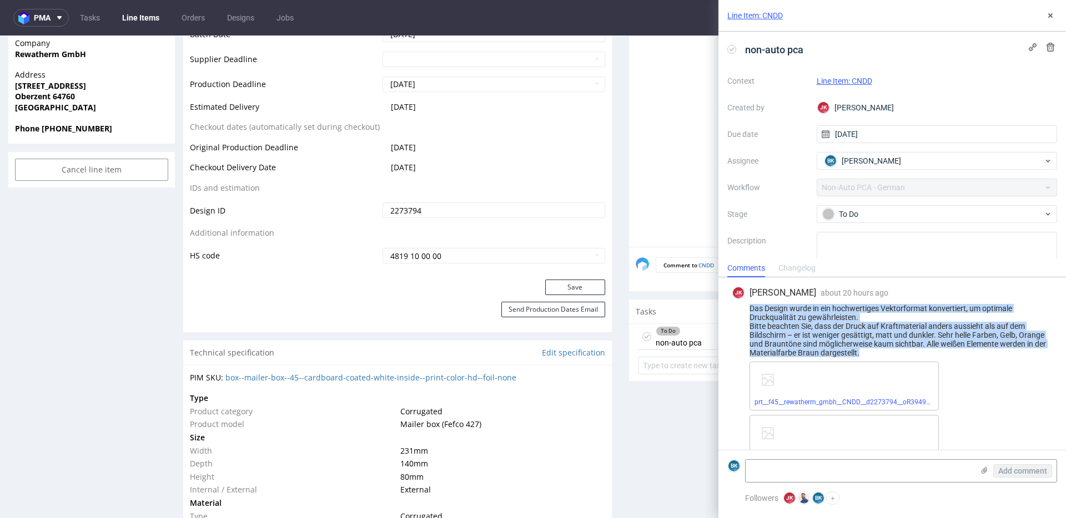
drag, startPoint x: 751, startPoint y: 309, endPoint x: 865, endPoint y: 349, distance: 121.7
click at [866, 349] on div "Das Design wurde in ein hochwertiges Vektorformat konvertiert, um optimale Druc…" at bounding box center [892, 330] width 321 height 53
copy div "Das Design wurde in ein hochwertiges Vektorformat konvertiert, um optimale Druc…"
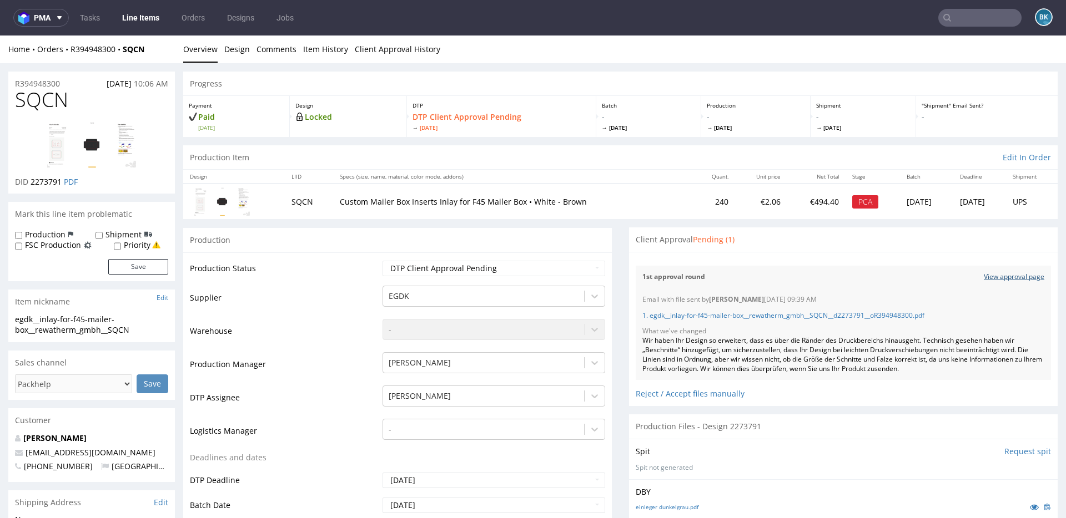
click at [996, 276] on link "View approval page" at bounding box center [1014, 277] width 61 height 9
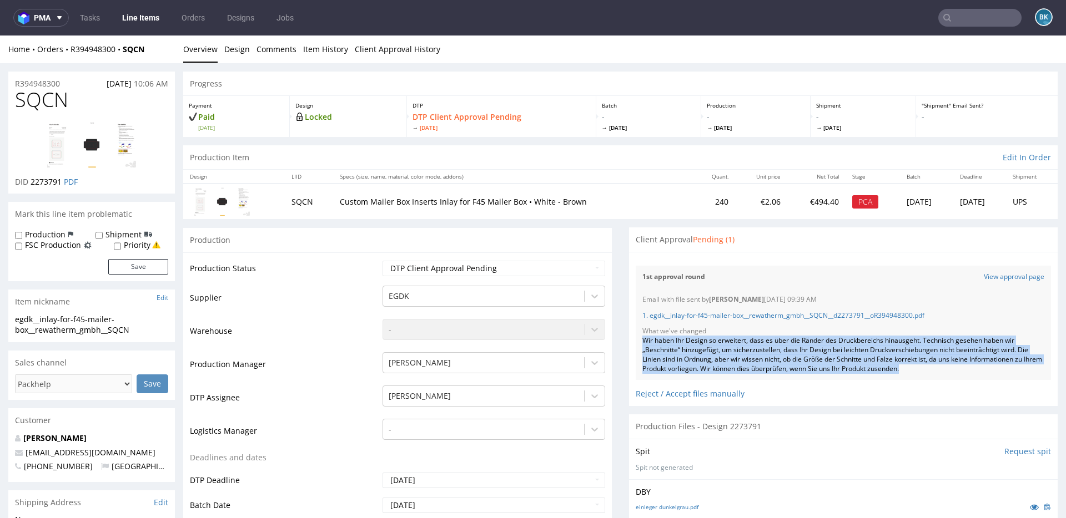
drag, startPoint x: 637, startPoint y: 340, endPoint x: 929, endPoint y: 369, distance: 293.4
click at [929, 369] on div "Wir haben Ihr Design so erweitert, dass es über die Ränder des Druckbereichs hi…" at bounding box center [843, 354] width 402 height 37
copy div "Wir haben Ihr Design so erweitert, dass es über die Ränder des Druckbereichs hi…"
